Goal: Navigation & Orientation: Find specific page/section

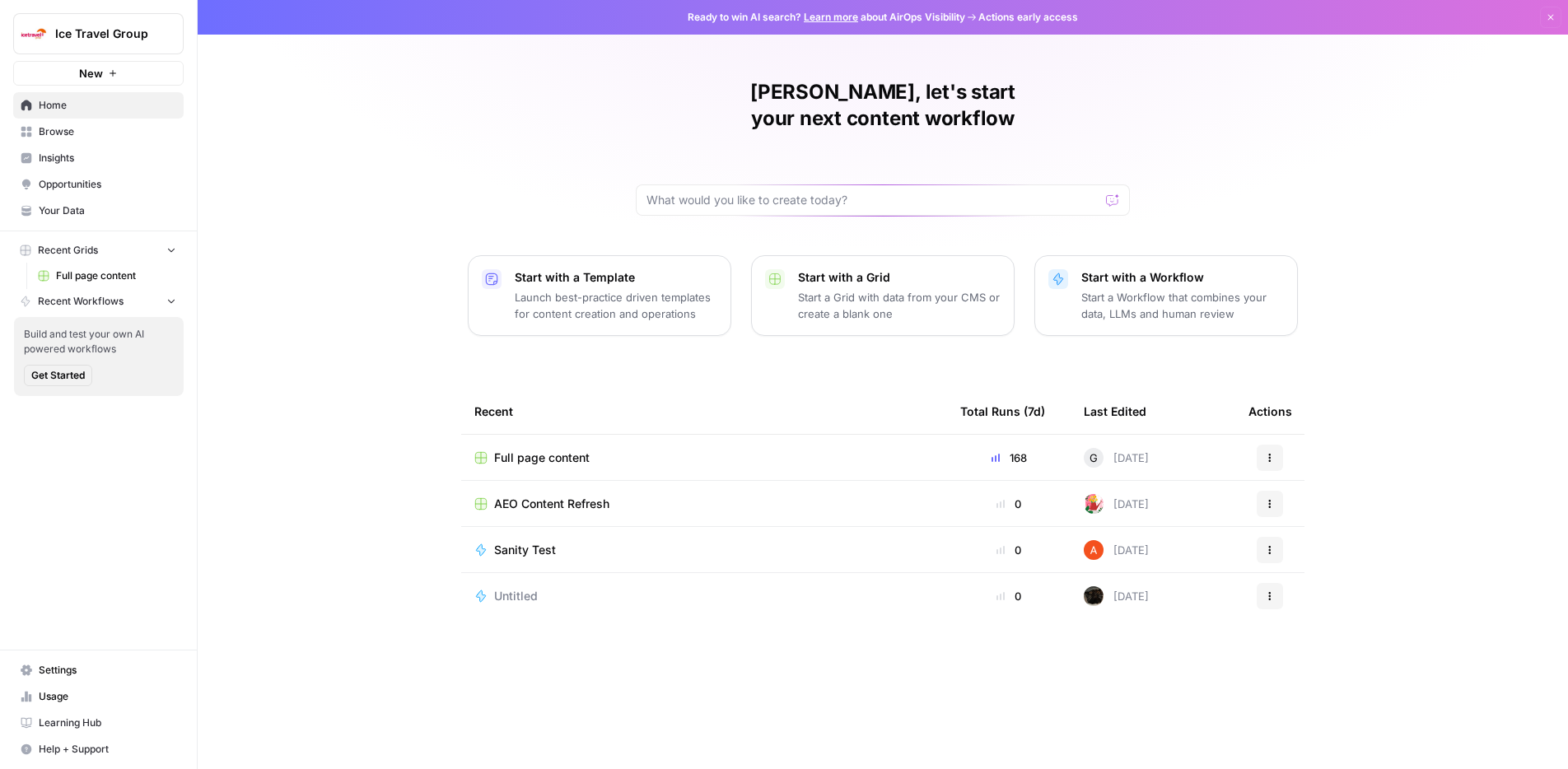
click at [68, 661] on link "Settings" at bounding box center [98, 671] width 170 height 27
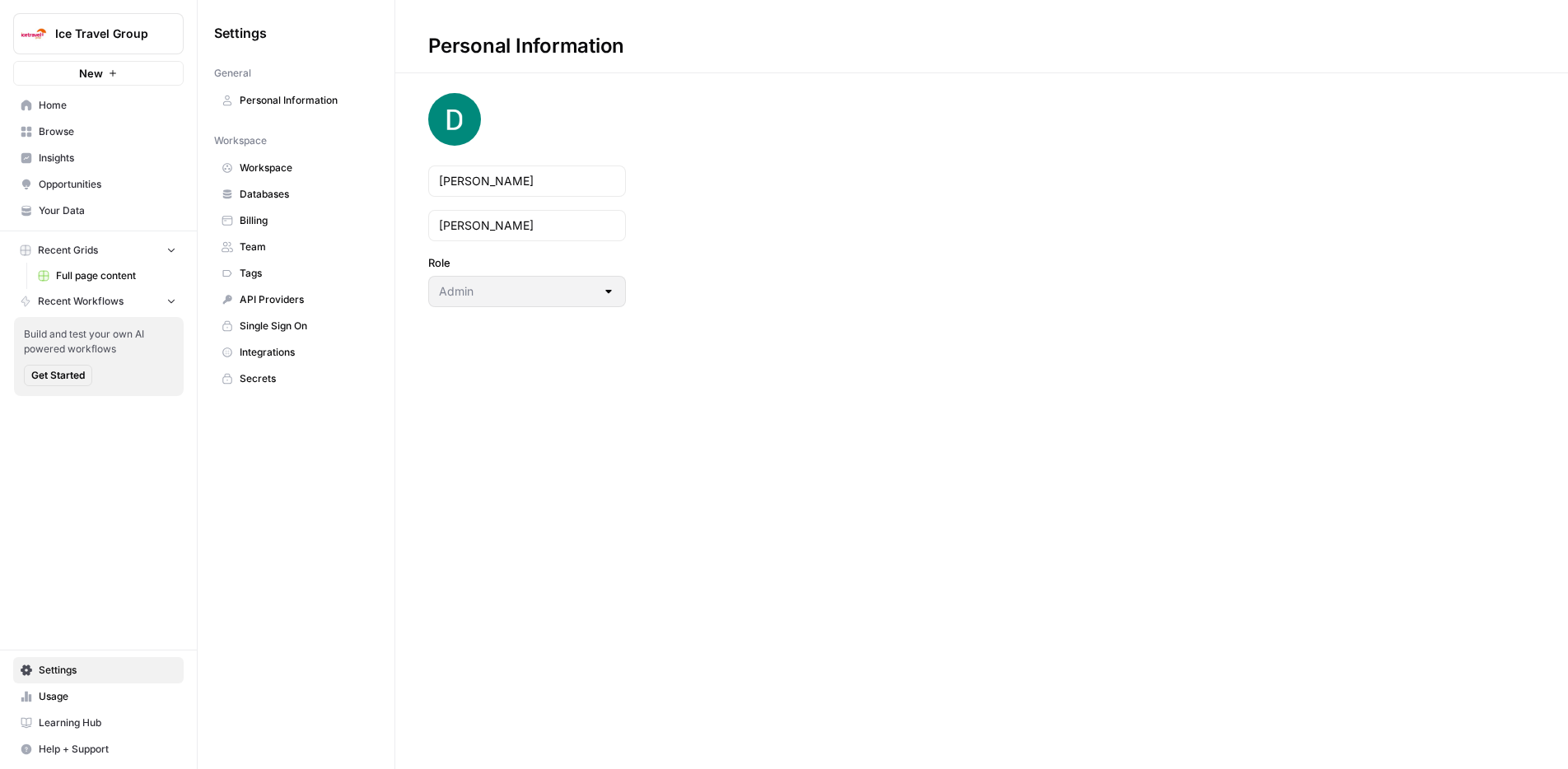
click at [280, 237] on link "Team" at bounding box center [296, 247] width 164 height 27
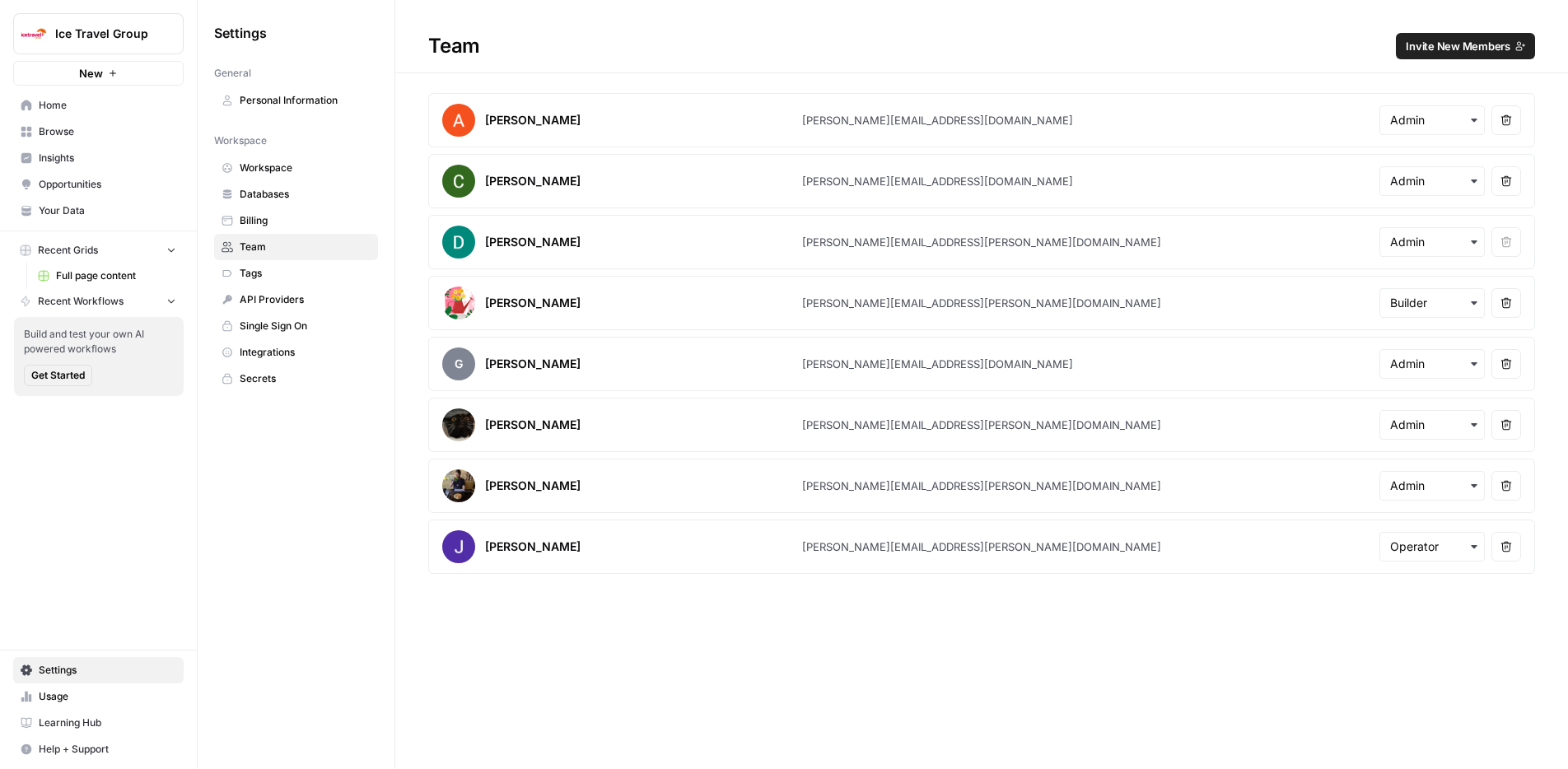
click at [49, 105] on span "Home" at bounding box center [107, 105] width 137 height 15
